Goal: Task Accomplishment & Management: Manage account settings

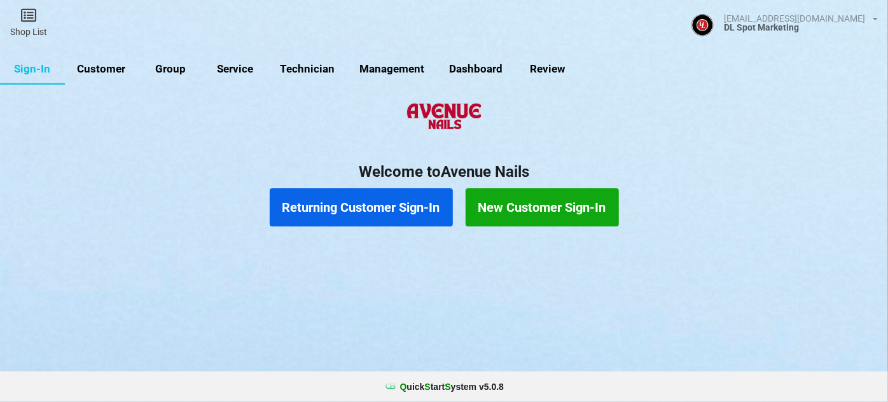
click at [107, 69] on link "Customer" at bounding box center [101, 69] width 73 height 31
select select "25"
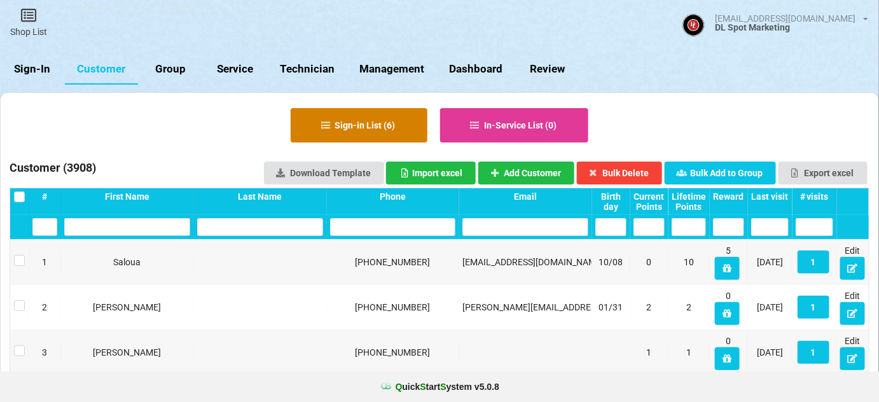
click at [350, 128] on button "Sign-in List ( 6 )" at bounding box center [359, 125] width 137 height 34
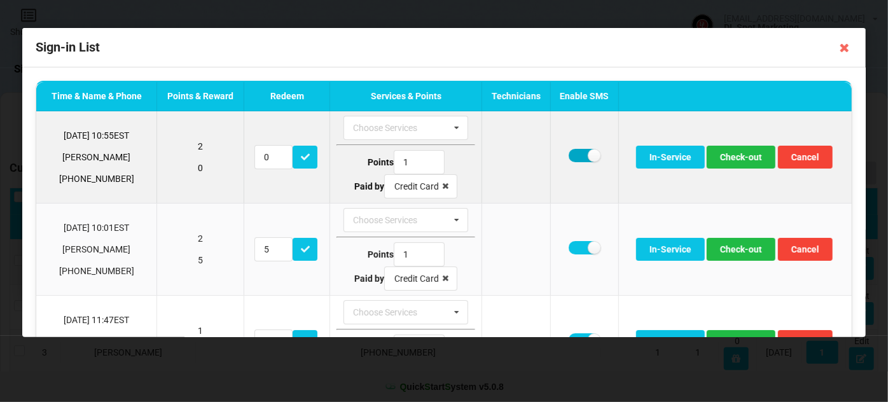
click at [571, 156] on label at bounding box center [584, 155] width 31 height 13
checkbox input "false"
click at [738, 159] on button "Check-out" at bounding box center [741, 157] width 69 height 23
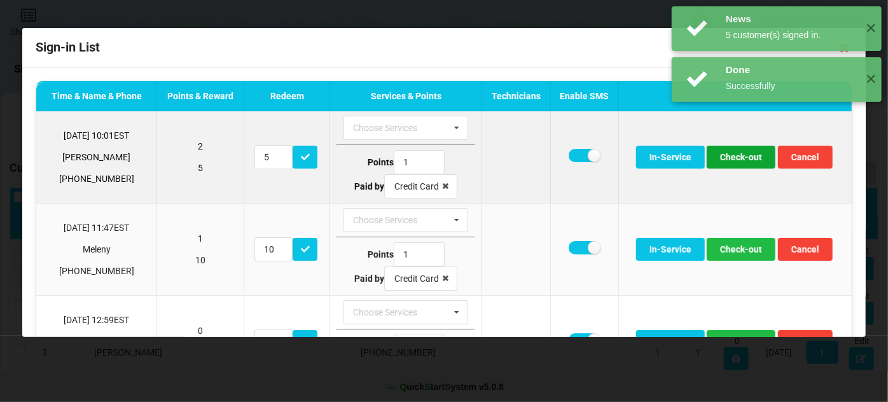
click at [740, 159] on button "Check-out" at bounding box center [741, 157] width 69 height 23
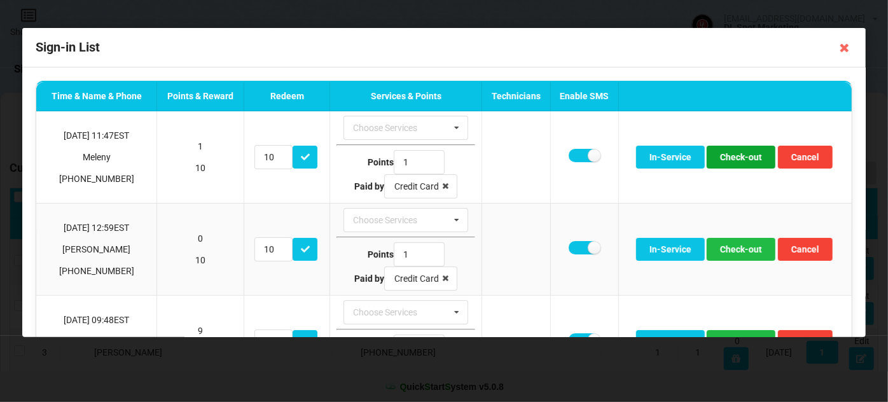
click at [740, 159] on button "Check-out" at bounding box center [741, 157] width 69 height 23
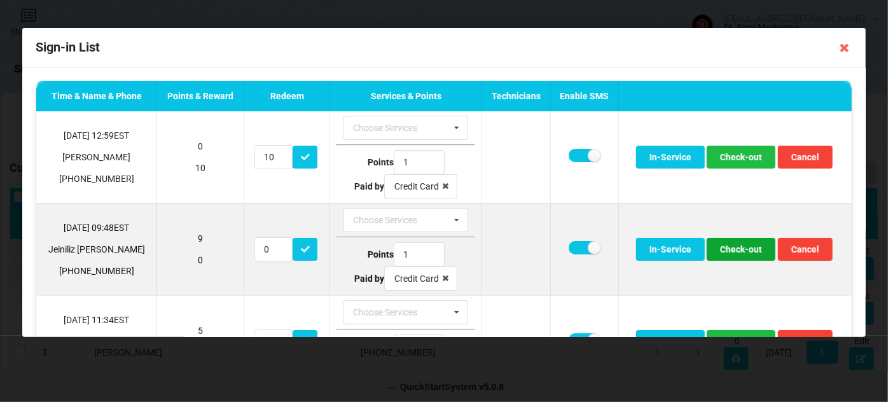
click at [740, 243] on button "Check-out" at bounding box center [741, 249] width 69 height 23
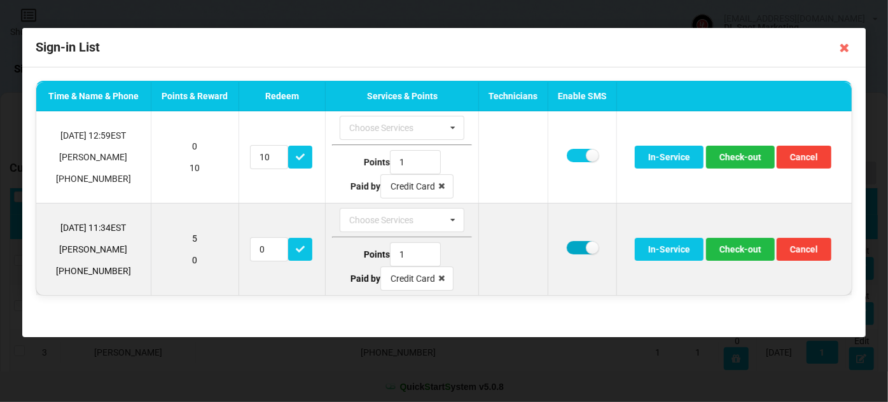
click at [577, 244] on label at bounding box center [582, 247] width 31 height 13
checkbox input "false"
click at [740, 244] on button "Check-out" at bounding box center [740, 249] width 69 height 23
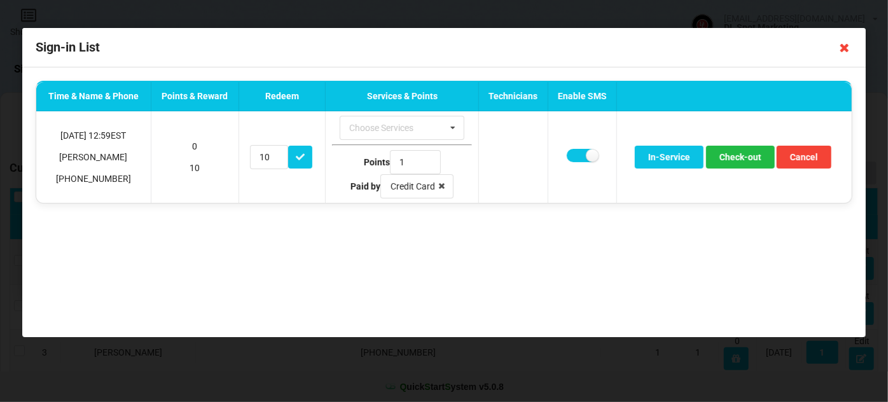
click at [841, 48] on icon at bounding box center [844, 48] width 20 height 20
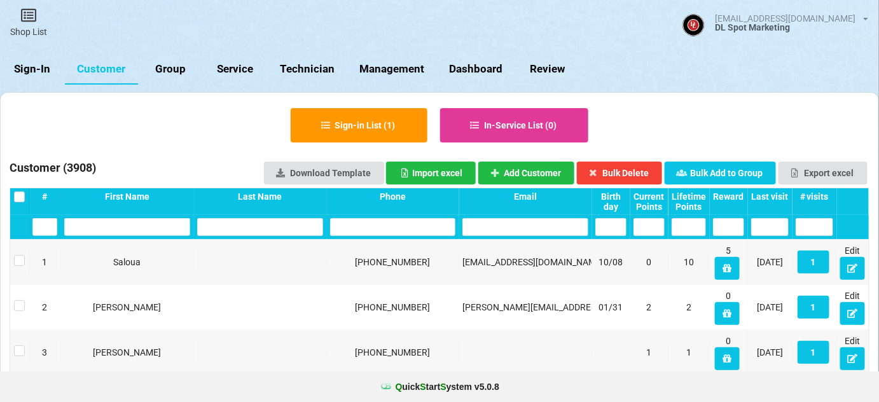
click at [32, 73] on link "Sign-In" at bounding box center [32, 69] width 65 height 31
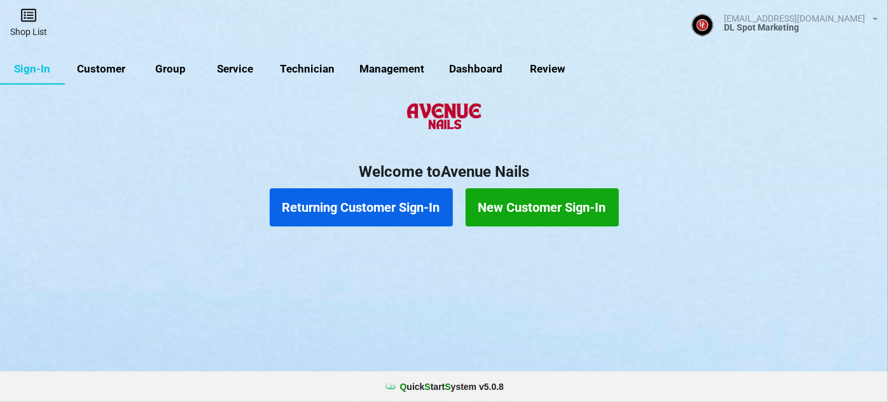
click at [34, 20] on icon at bounding box center [29, 15] width 18 height 15
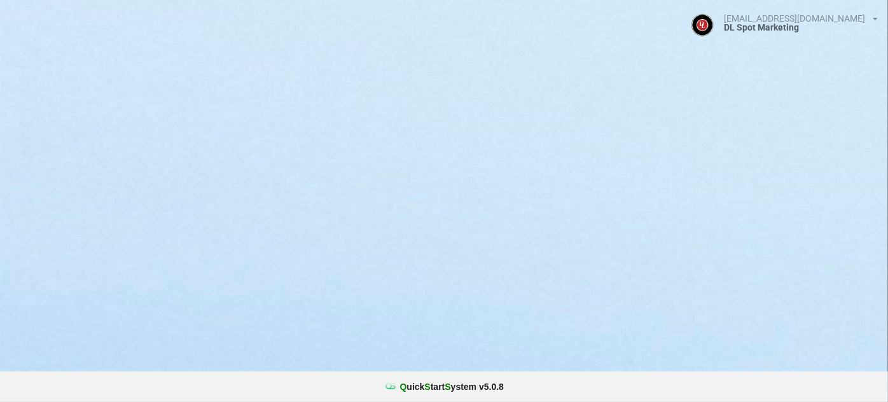
select select "25"
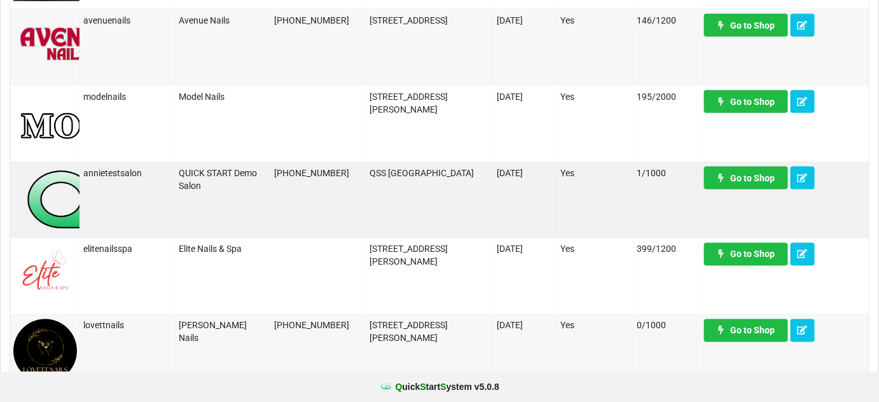
scroll to position [693, 0]
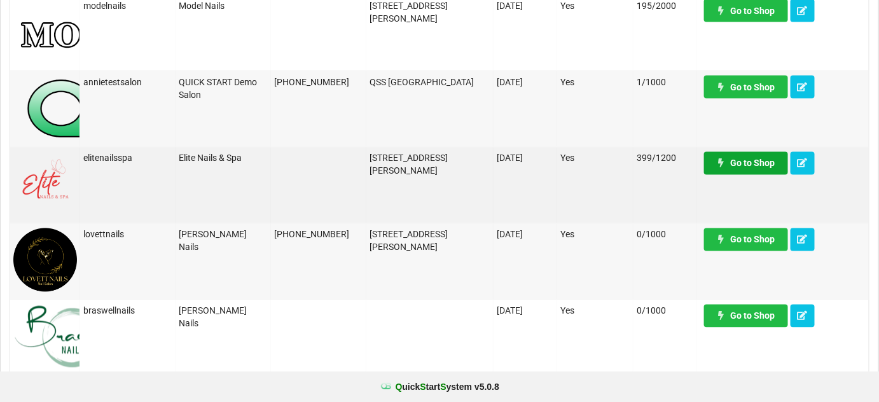
click at [752, 169] on link "Go to Shop" at bounding box center [746, 163] width 84 height 23
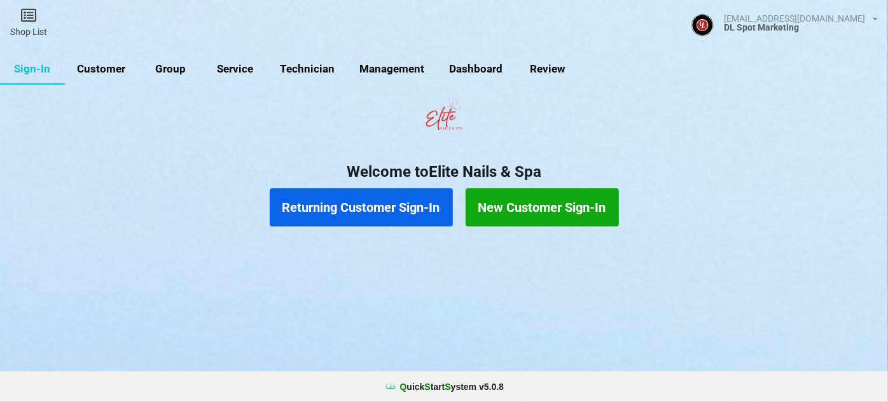
click at [94, 69] on link "Customer" at bounding box center [101, 69] width 73 height 31
select select "25"
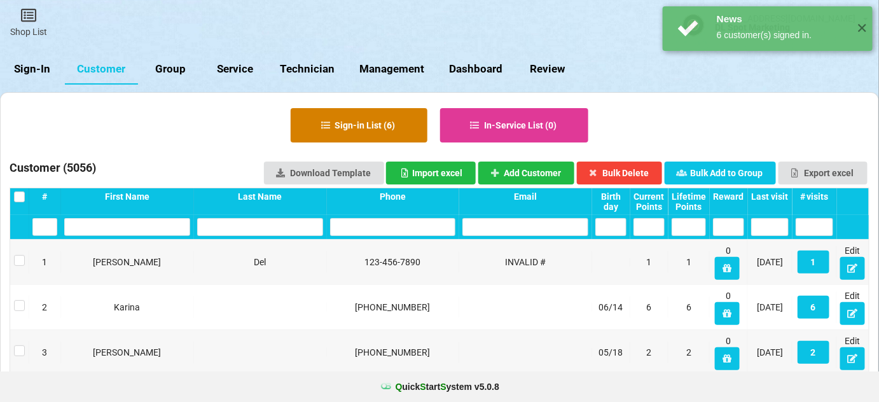
click at [369, 125] on button "Sign-in List ( 6 )" at bounding box center [359, 125] width 137 height 34
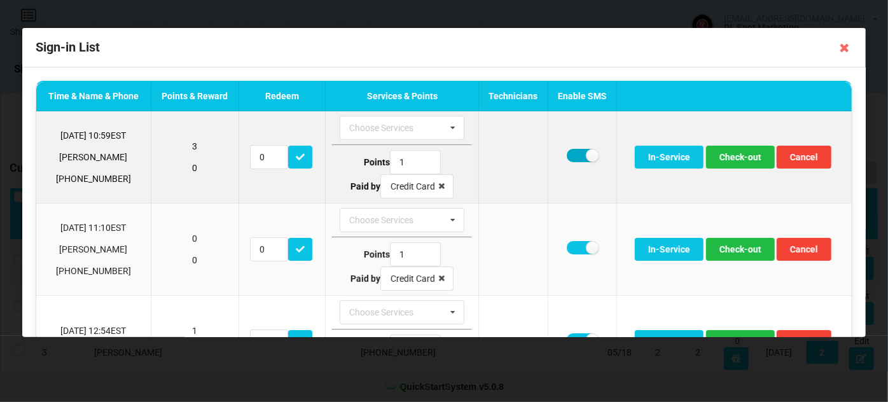
click at [579, 152] on label at bounding box center [582, 155] width 31 height 13
checkbox input "false"
click at [741, 160] on button "Check-out" at bounding box center [740, 157] width 69 height 23
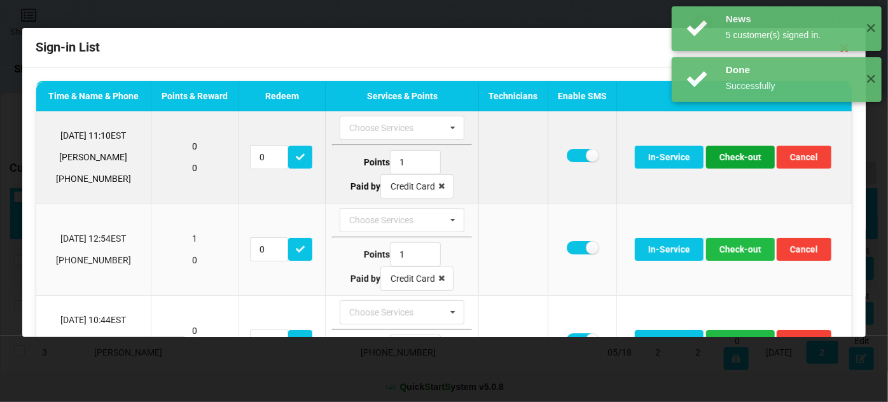
click at [737, 155] on button "Check-out" at bounding box center [740, 157] width 69 height 23
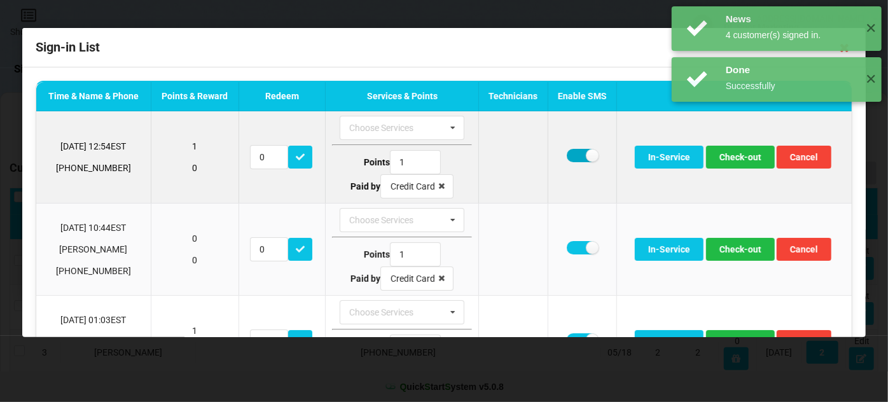
drag, startPoint x: 572, startPoint y: 156, endPoint x: 591, endPoint y: 161, distance: 20.2
click at [573, 156] on label at bounding box center [582, 155] width 31 height 13
checkbox input "false"
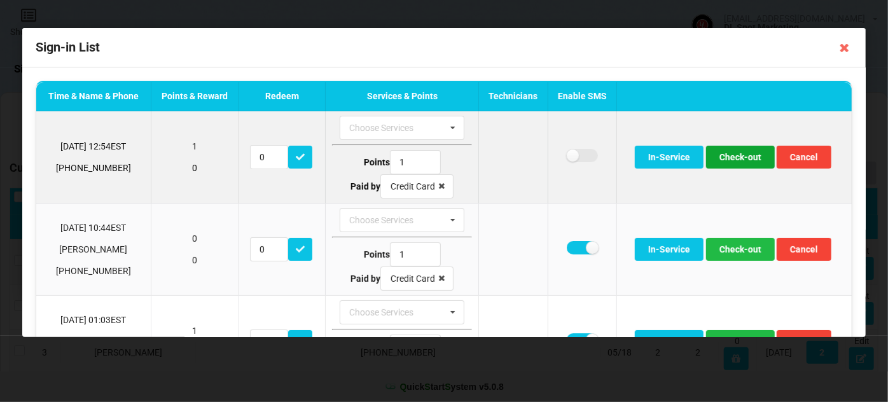
click at [730, 155] on button "Check-out" at bounding box center [740, 157] width 69 height 23
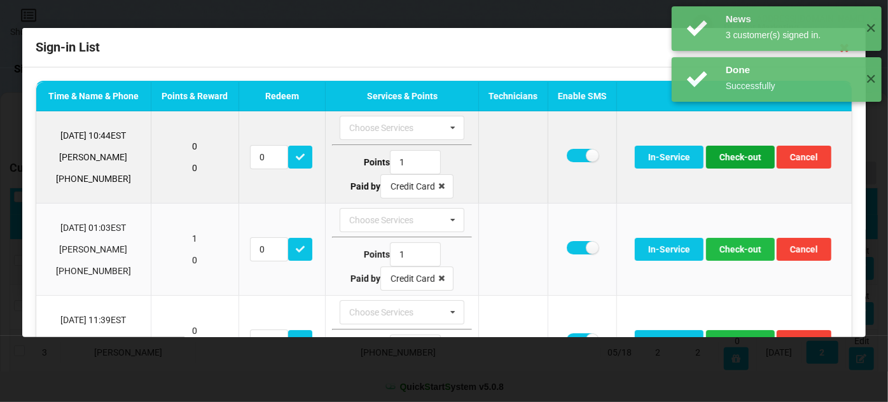
click at [739, 157] on button "Check-out" at bounding box center [740, 157] width 69 height 23
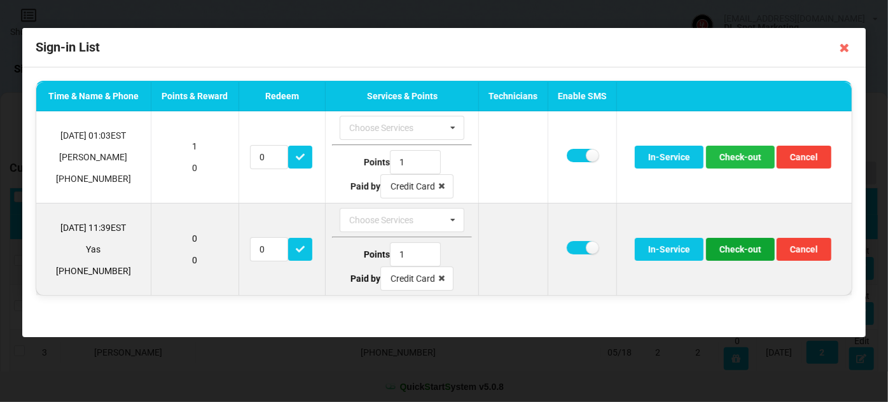
click at [742, 247] on button "Check-out" at bounding box center [740, 249] width 69 height 23
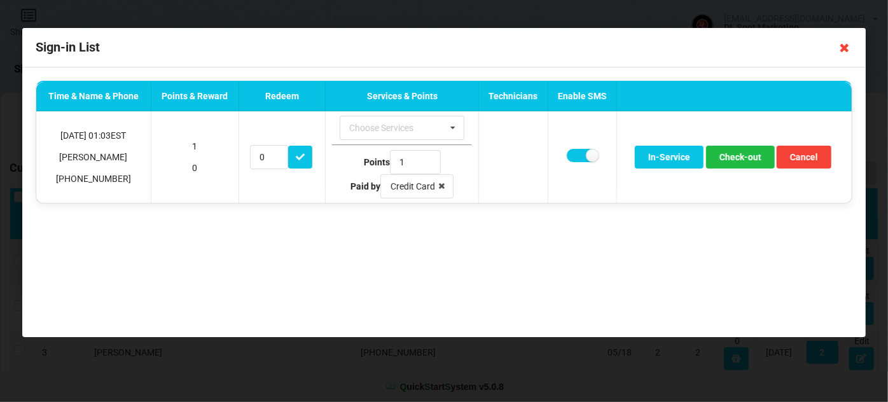
click at [845, 48] on icon at bounding box center [844, 48] width 20 height 20
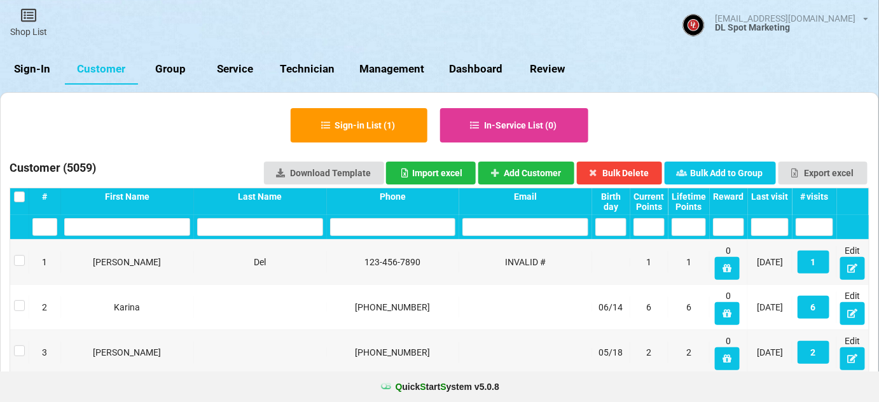
click at [39, 69] on link "Sign-In" at bounding box center [32, 69] width 65 height 31
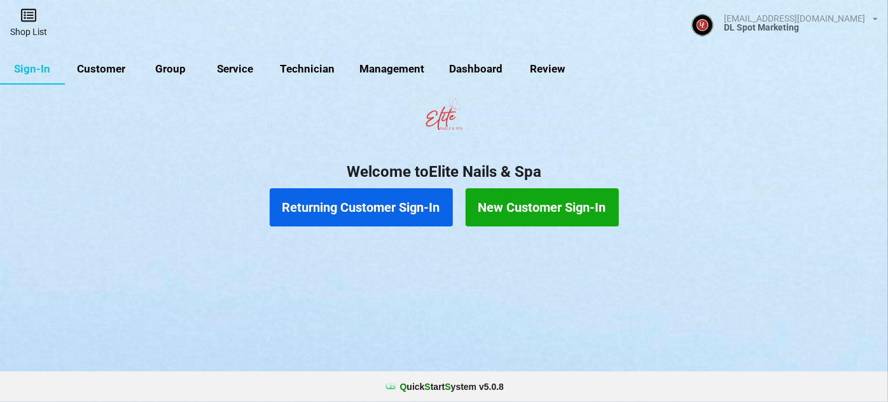
click at [31, 19] on icon at bounding box center [29, 15] width 18 height 15
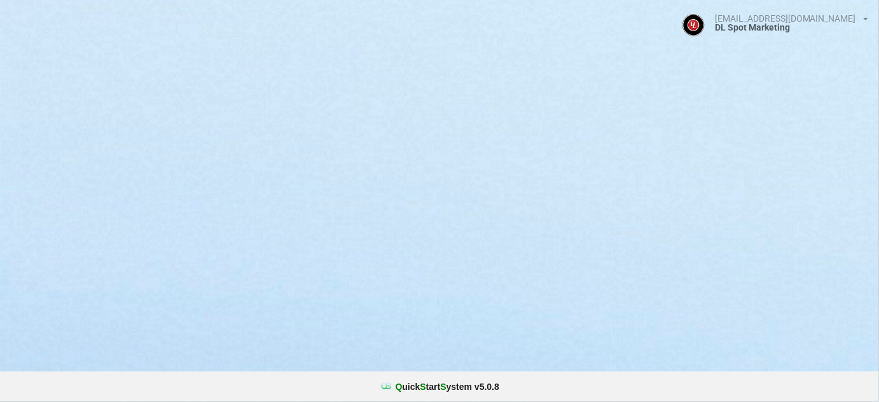
select select "25"
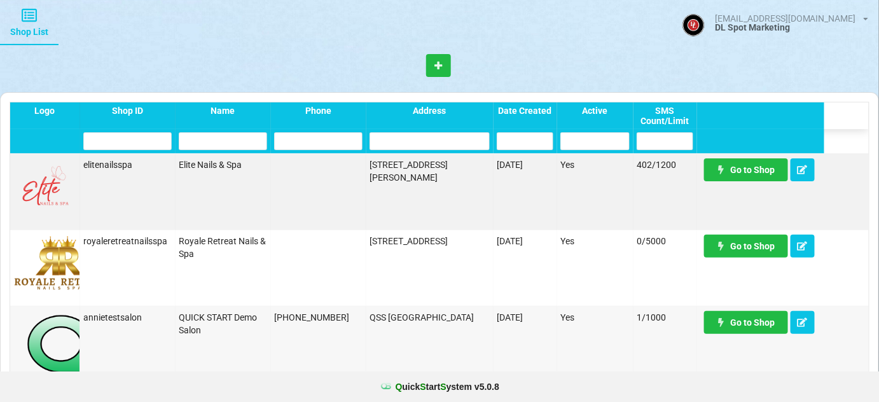
scroll to position [616, 0]
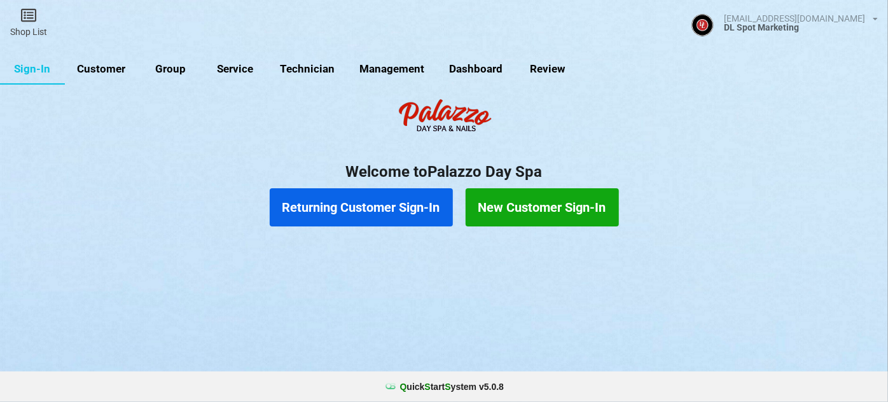
click at [113, 67] on link "Customer" at bounding box center [101, 69] width 73 height 31
select select "25"
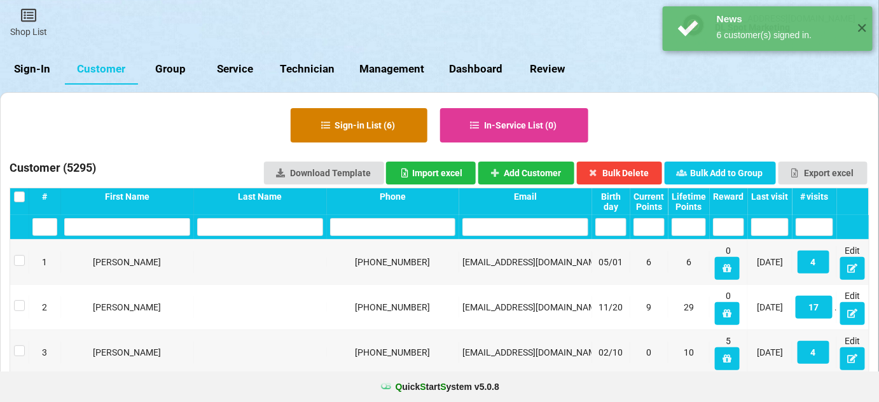
click at [370, 128] on button "Sign-in List ( 6 )" at bounding box center [359, 125] width 137 height 34
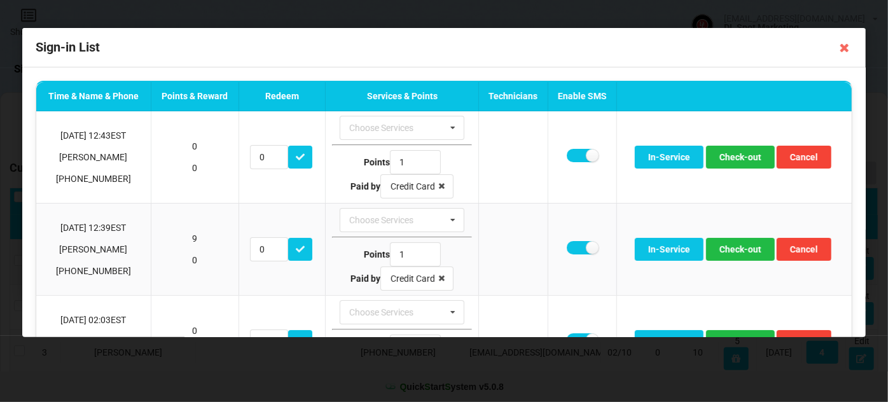
click at [844, 48] on icon at bounding box center [844, 48] width 20 height 20
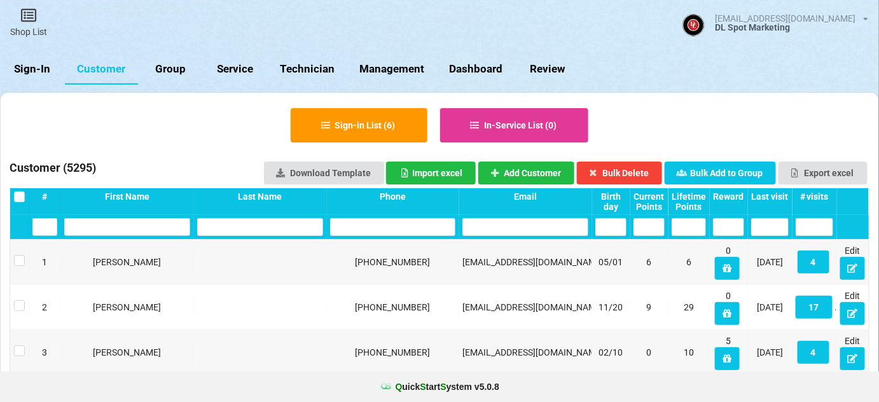
click at [38, 69] on link "Sign-In" at bounding box center [32, 69] width 65 height 31
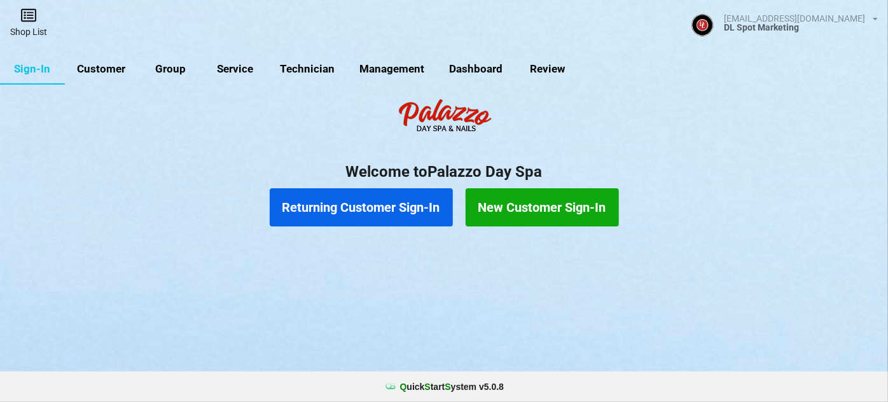
click at [22, 17] on icon at bounding box center [29, 15] width 18 height 15
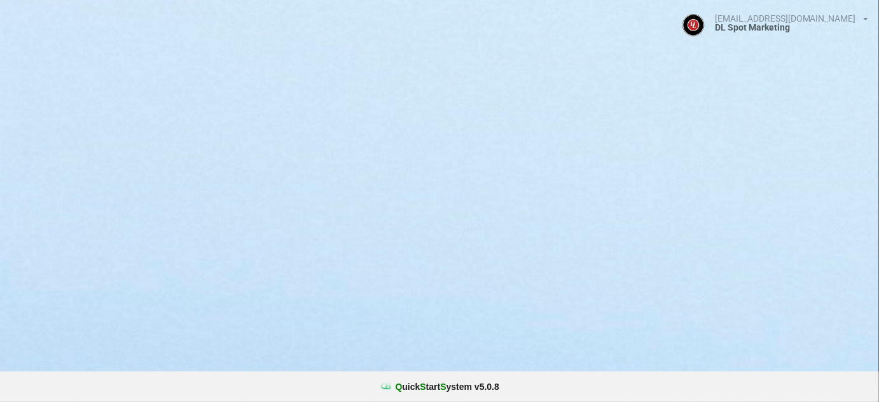
select select "25"
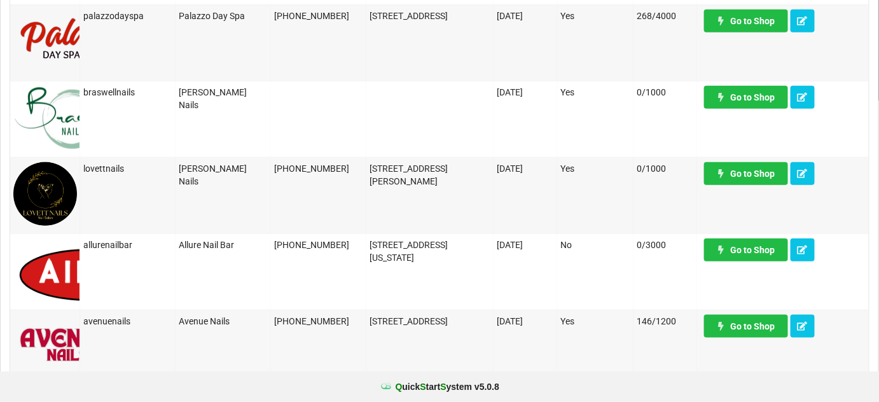
scroll to position [308, 0]
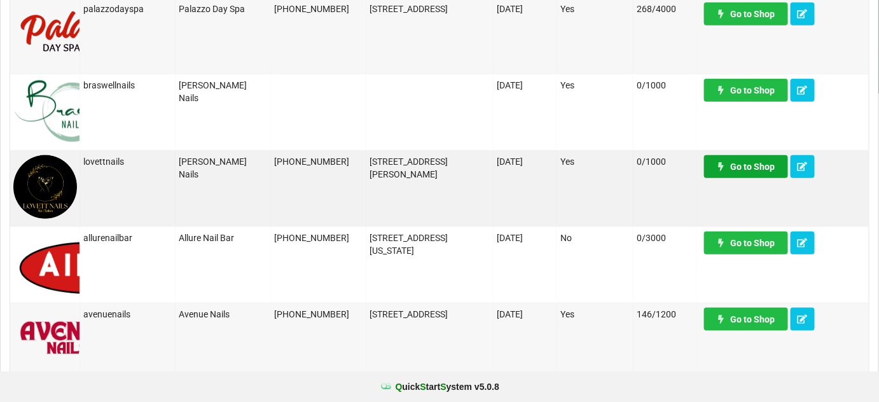
click at [756, 167] on link "Go to Shop" at bounding box center [746, 166] width 84 height 23
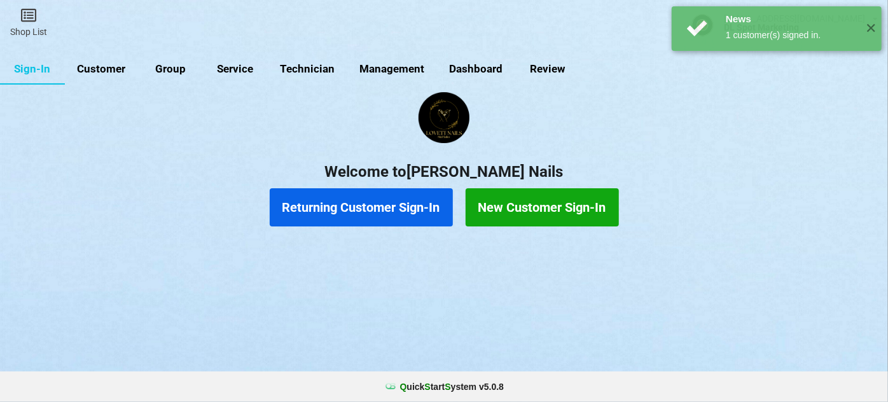
click at [352, 165] on link "Customer" at bounding box center [361, 169] width 18 height 8
select select "25"
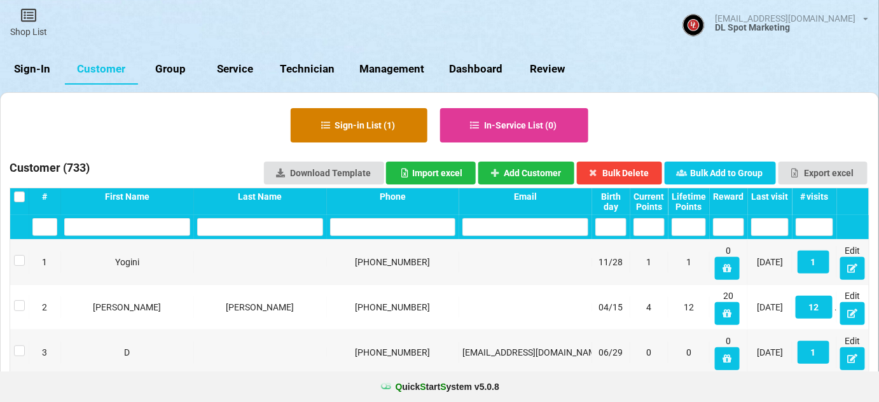
click at [339, 115] on button "Sign-in List ( 1 )" at bounding box center [359, 125] width 137 height 34
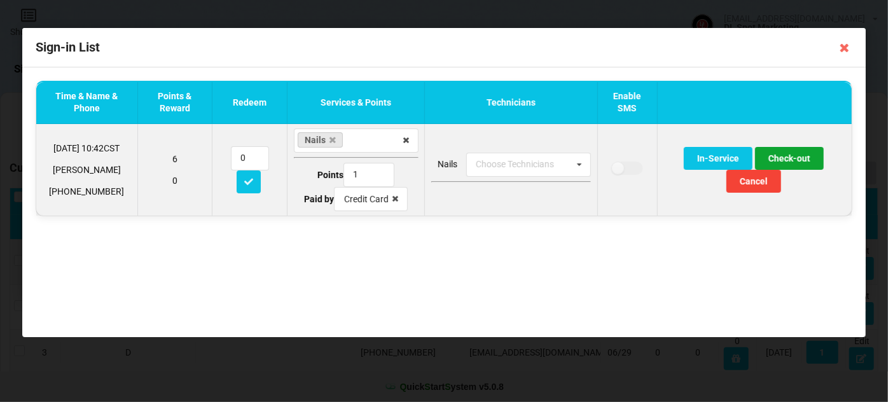
click at [794, 158] on button "Check-out" at bounding box center [789, 158] width 69 height 23
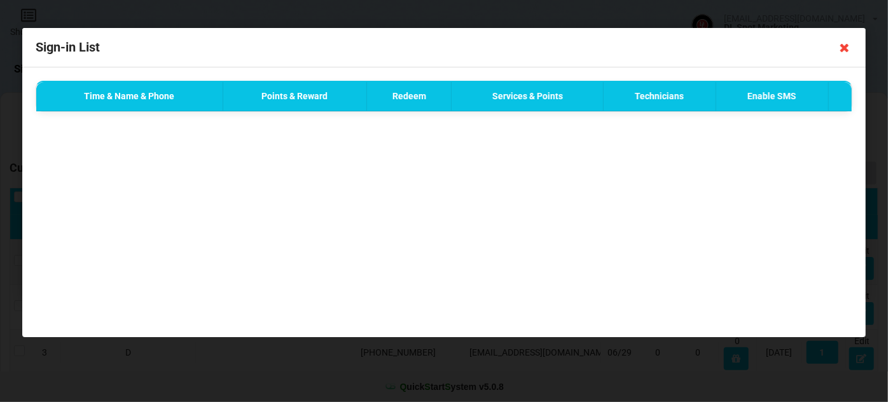
click at [845, 46] on icon at bounding box center [844, 48] width 20 height 20
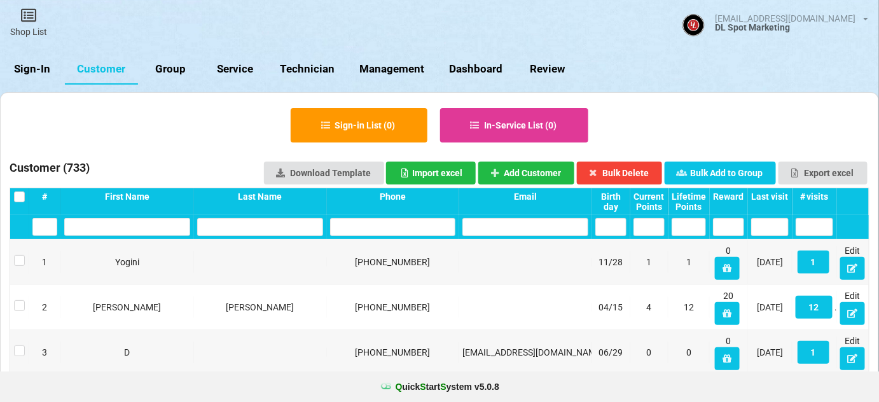
click at [25, 71] on link "Sign-In" at bounding box center [50, 74] width 62 height 29
